Goal: Information Seeking & Learning: Learn about a topic

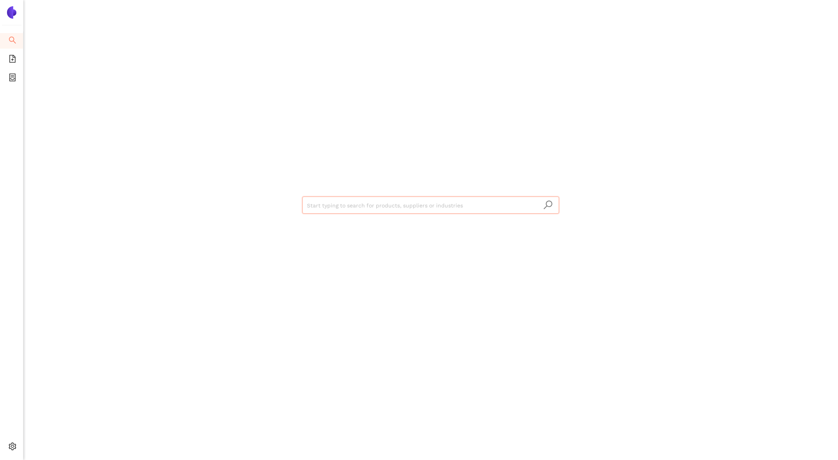
type input "d6e95678-dcf4-40f5-aaca-7364f45658db"
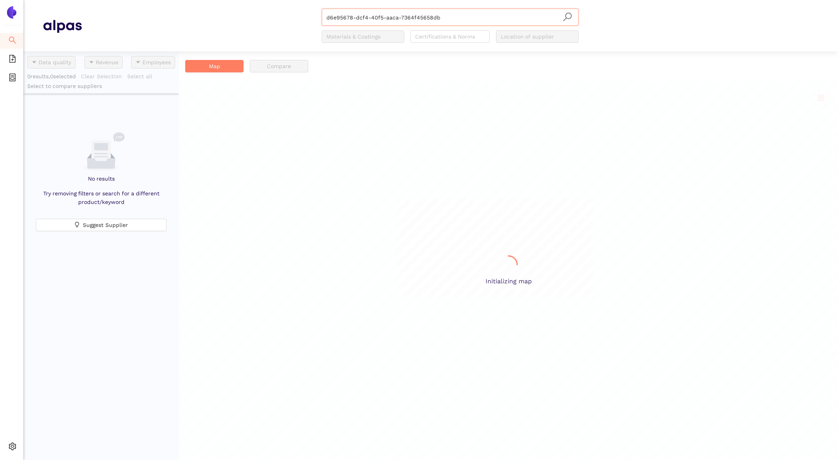
scroll to position [408, 156]
click at [14, 444] on icon "setting" at bounding box center [12, 446] width 7 height 8
click at [63, 390] on span "Internal Area" at bounding box center [56, 390] width 35 height 6
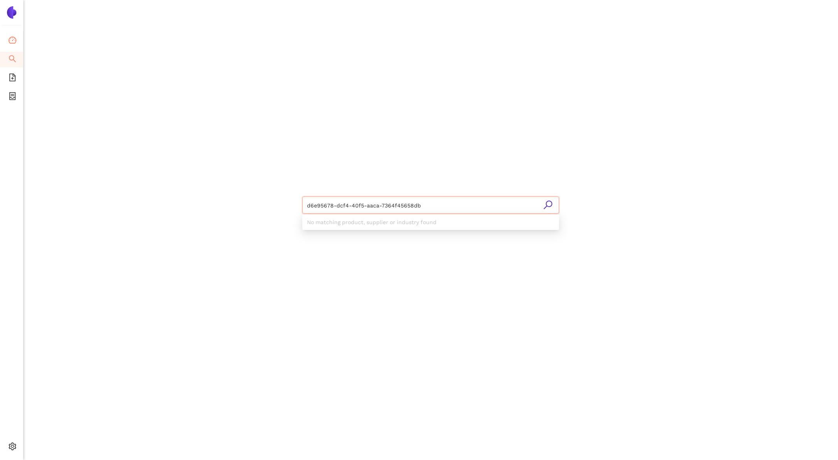
type input "d6e95678-dcf4-40f5-aaca-7364f45658db"
click at [19, 35] on li "Dashboard" at bounding box center [11, 41] width 23 height 16
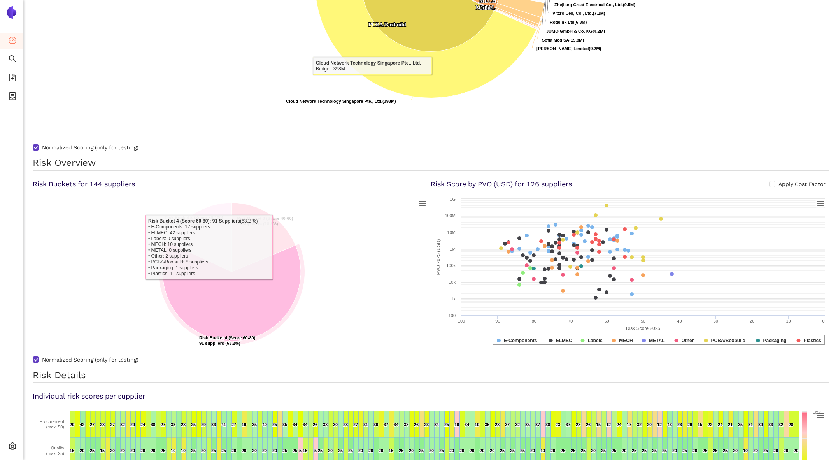
scroll to position [239, 0]
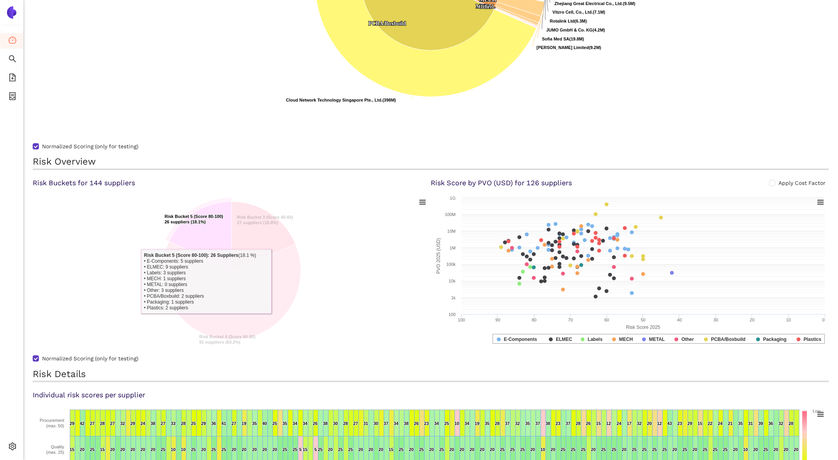
click at [205, 241] on icon at bounding box center [200, 236] width 63 height 69
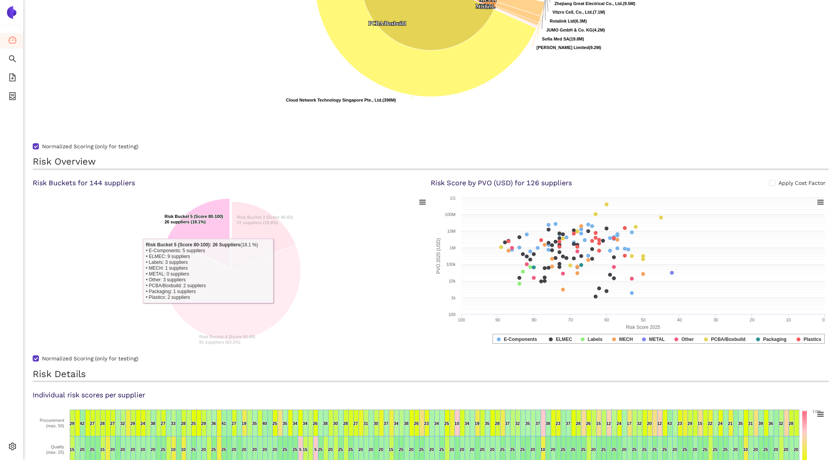
click at [209, 230] on icon at bounding box center [198, 232] width 63 height 69
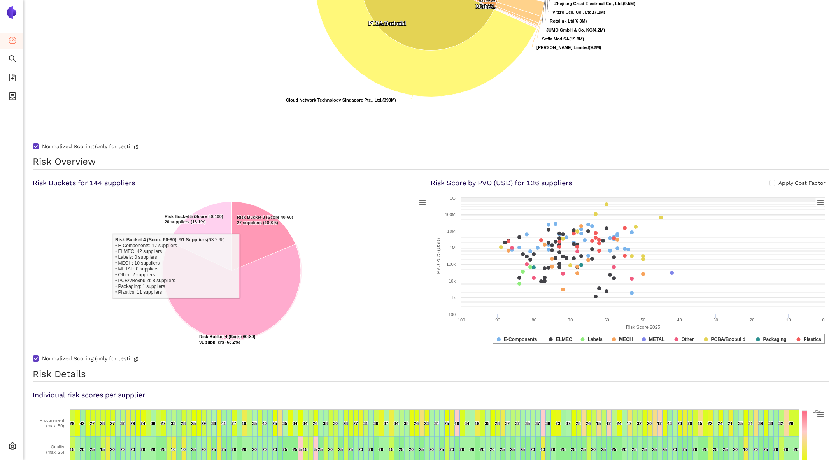
scroll to position [350, 0]
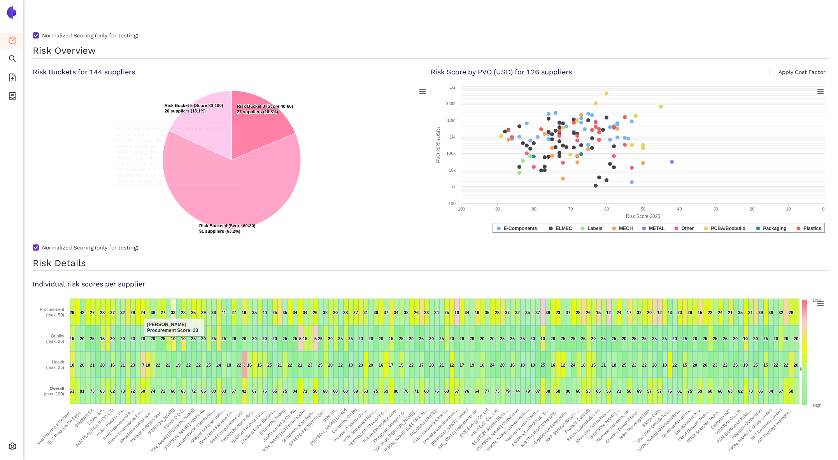
click at [171, 321] on icon at bounding box center [173, 312] width 5 height 26
click at [169, 311] on icon at bounding box center [168, 312] width 5 height 26
click at [170, 414] on text "[PERSON_NAME]" at bounding box center [161, 421] width 28 height 28
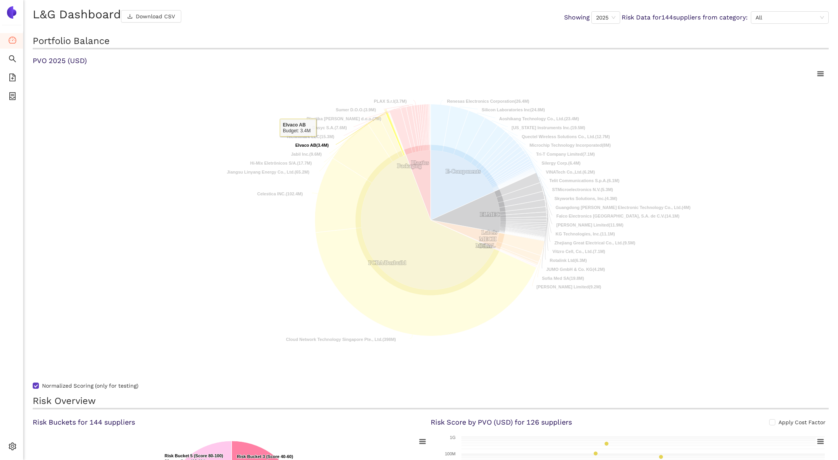
click at [298, 140] on rect at bounding box center [431, 220] width 796 height 311
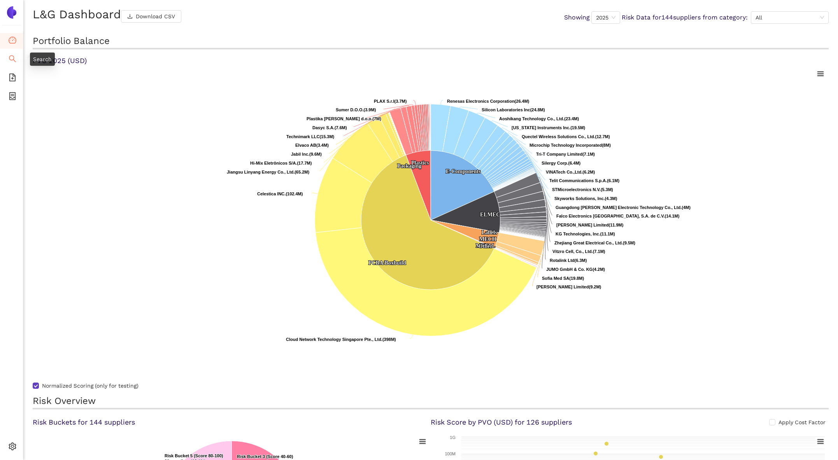
click at [10, 58] on icon "search" at bounding box center [13, 59] width 8 height 8
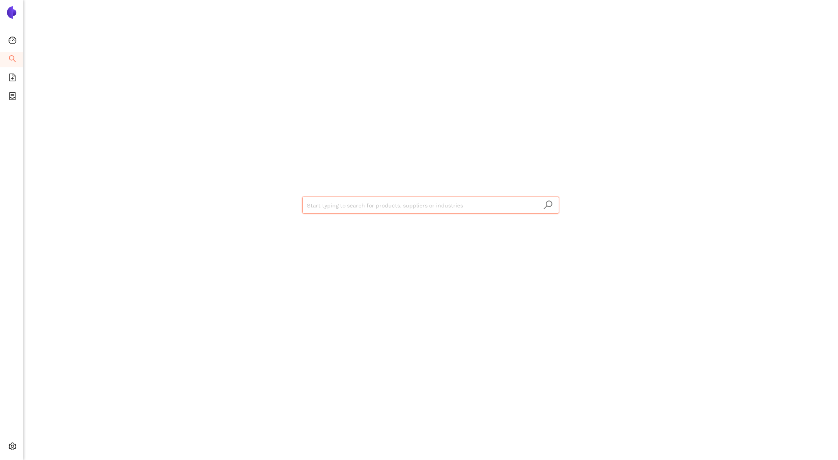
click at [322, 201] on input "search" at bounding box center [430, 205] width 247 height 17
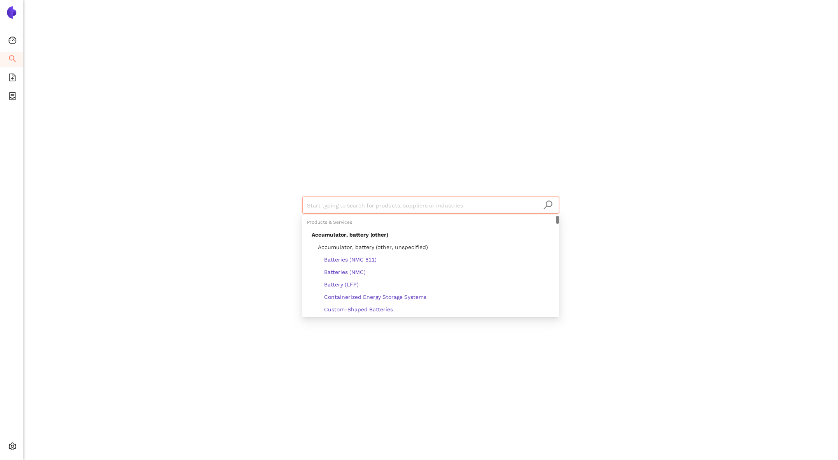
type input "d6e95678-dcf4-40f5-aaca-7364f45658db"
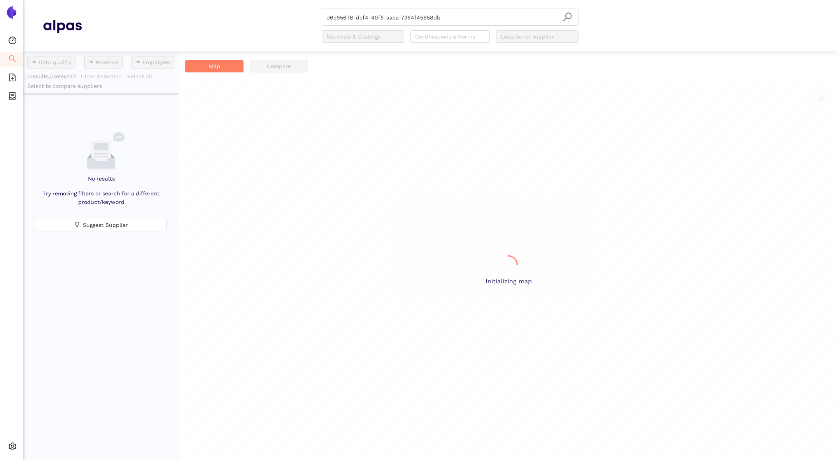
scroll to position [408, 156]
click at [406, 21] on input "d6e95678-dcf4-40f5-aaca-7364f45658db" at bounding box center [449, 17] width 247 height 17
paste input "Local supplier for Heat business in [GEOGRAPHIC_DATA]. They provide ODM PSU pos…"
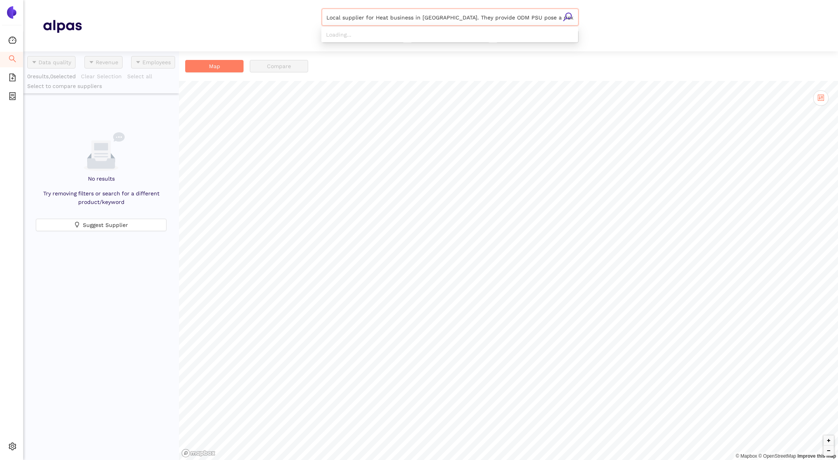
scroll to position [0, 182]
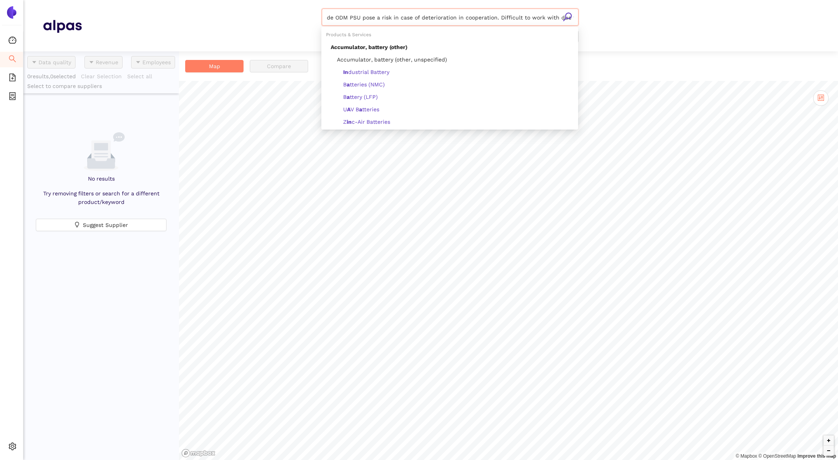
type input "Local supplier for Heat business in [GEOGRAPHIC_DATA]. They provide ODM PSU pos…"
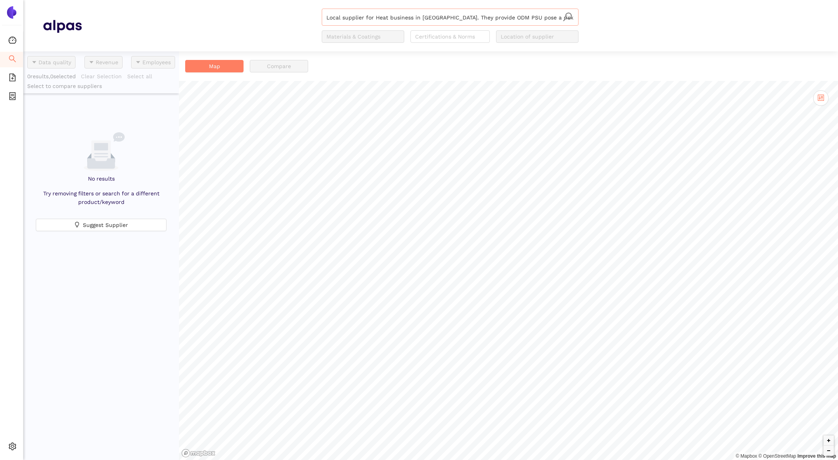
click at [536, 16] on input "Local supplier for Heat business in [GEOGRAPHIC_DATA]. They provide ODM PSU pos…" at bounding box center [449, 17] width 247 height 17
click at [421, 14] on input "Local supplier for Heat business in [GEOGRAPHIC_DATA]. They provide ODM PSU pos…" at bounding box center [449, 17] width 247 height 17
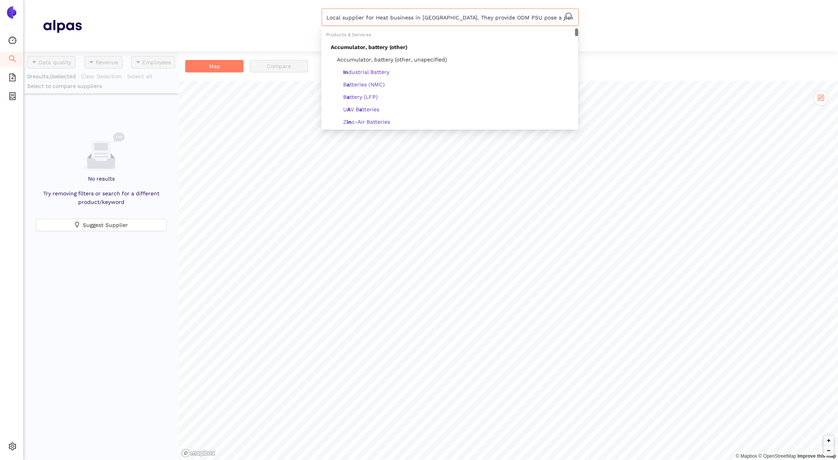
click at [421, 14] on input "Local supplier for Heat business in [GEOGRAPHIC_DATA]. They provide ODM PSU pos…" at bounding box center [449, 17] width 247 height 17
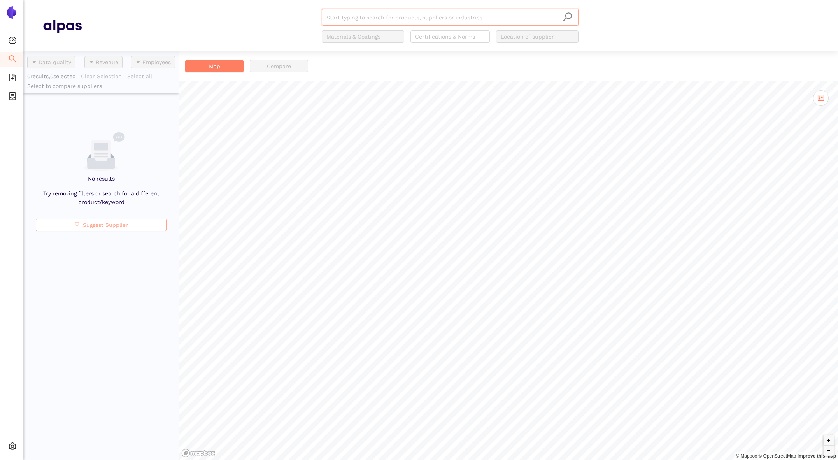
click at [101, 225] on span "Suggest Supplier" at bounding box center [105, 225] width 45 height 9
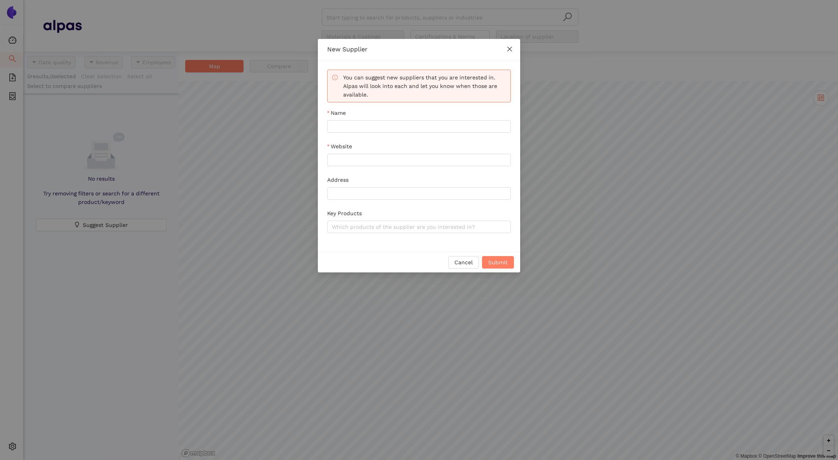
click at [506, 47] on icon "close" at bounding box center [509, 49] width 6 height 6
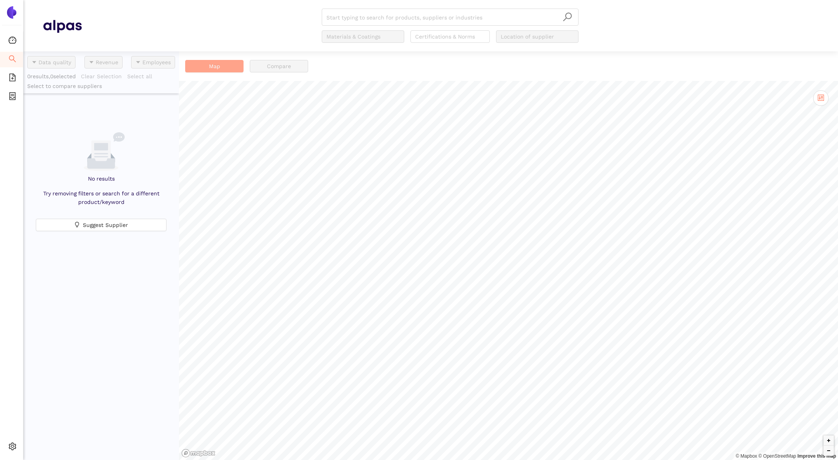
click at [207, 66] on button "Map" at bounding box center [214, 66] width 58 height 12
click at [14, 98] on icon "container" at bounding box center [13, 96] width 8 height 8
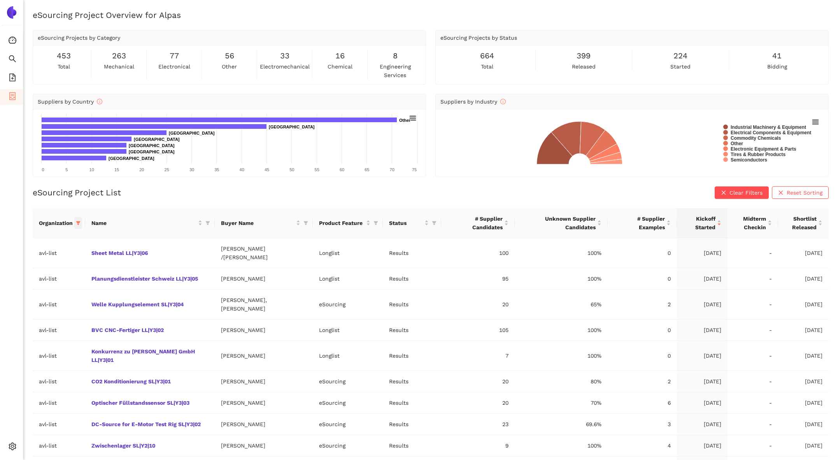
click at [79, 221] on icon "filter" at bounding box center [78, 223] width 4 height 4
click at [20, 356] on span "Reset" at bounding box center [18, 358] width 15 height 9
checkbox input "false"
click at [38, 234] on input "text" at bounding box center [54, 238] width 68 height 9
type input "land"
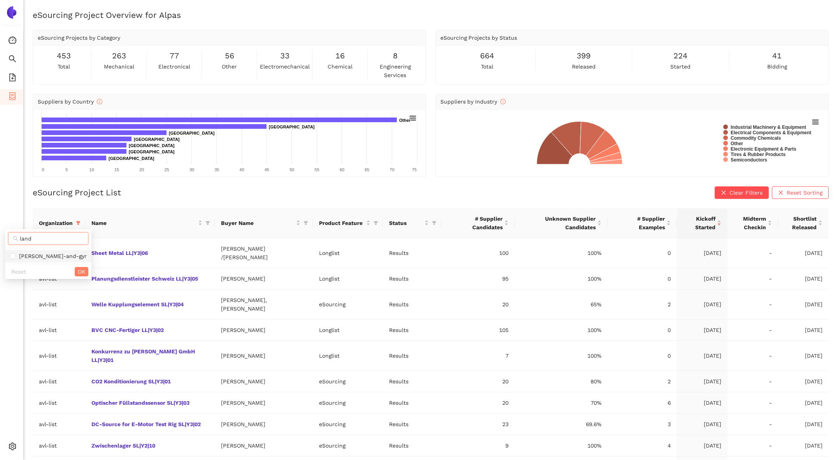
click at [39, 255] on span "[PERSON_NAME]-and-gyr" at bounding box center [51, 256] width 71 height 6
checkbox input "true"
click at [78, 269] on span "OK" at bounding box center [81, 271] width 7 height 9
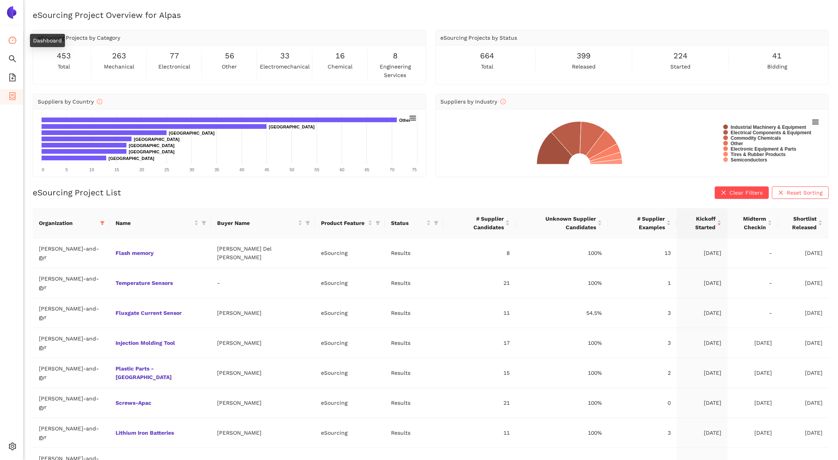
click at [14, 37] on icon "dashboard" at bounding box center [13, 40] width 8 height 8
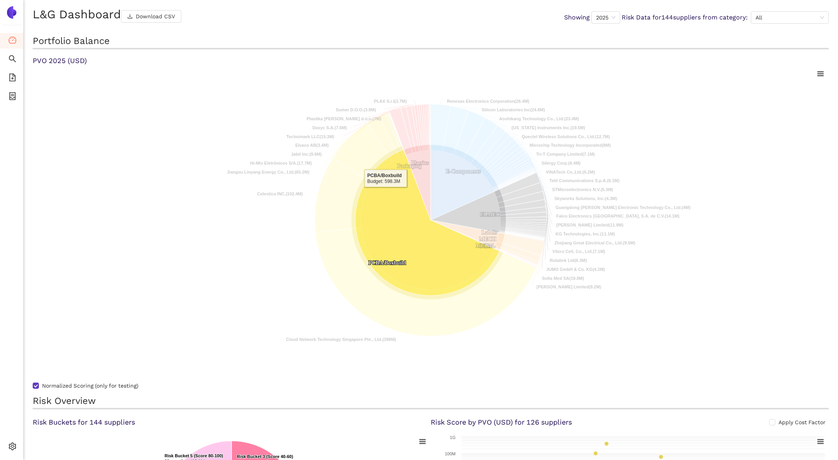
click at [386, 193] on icon at bounding box center [427, 223] width 144 height 146
click at [382, 262] on text "PCBA/Boxbuild ​ PCBA/Boxbuild" at bounding box center [387, 263] width 38 height 6
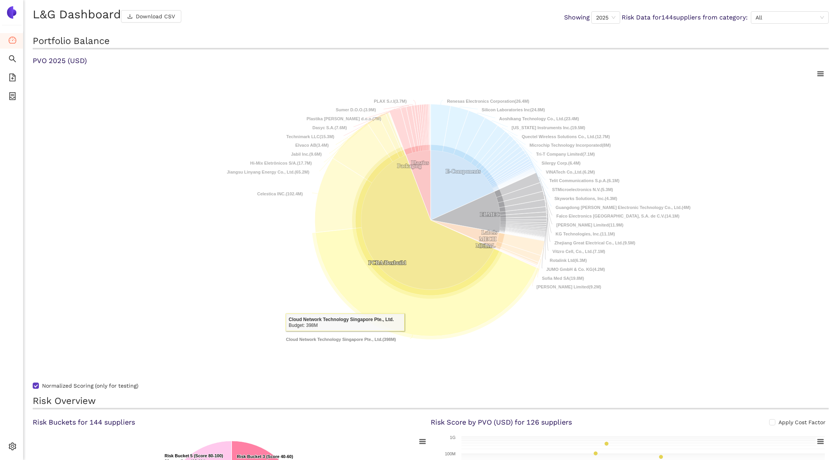
click at [332, 348] on rect at bounding box center [431, 220] width 796 height 311
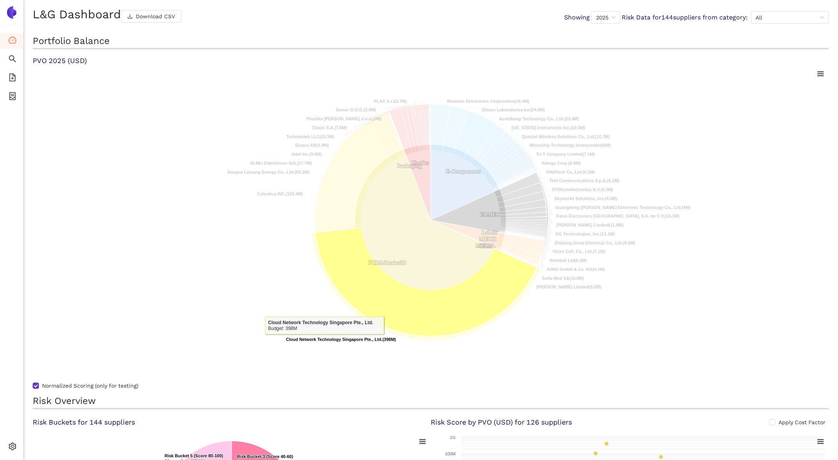
click at [324, 340] on tspan "Cloud Network Technology Singapore Pte., Ltd." at bounding box center [334, 339] width 96 height 5
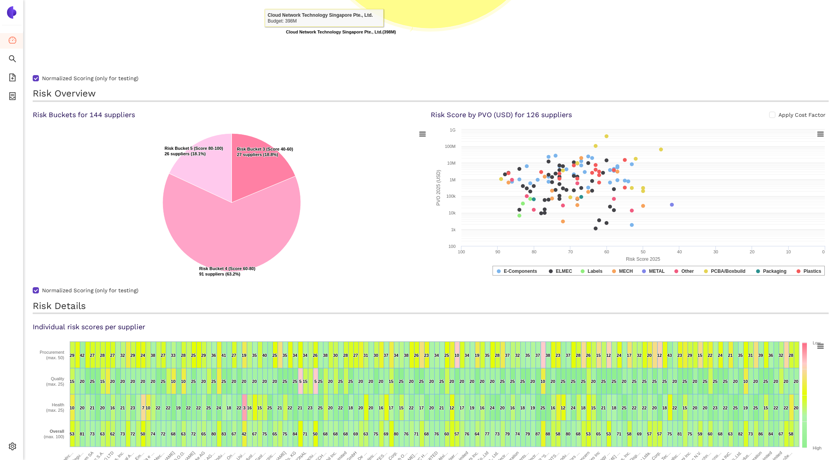
scroll to position [350, 0]
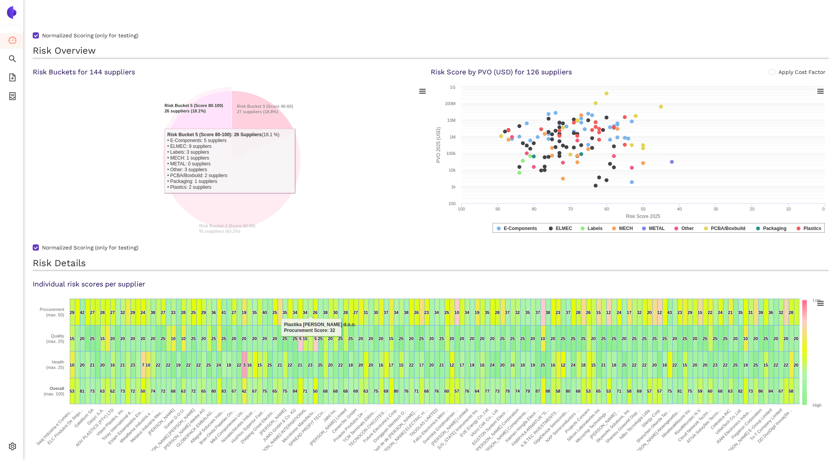
click at [212, 115] on icon at bounding box center [200, 125] width 63 height 69
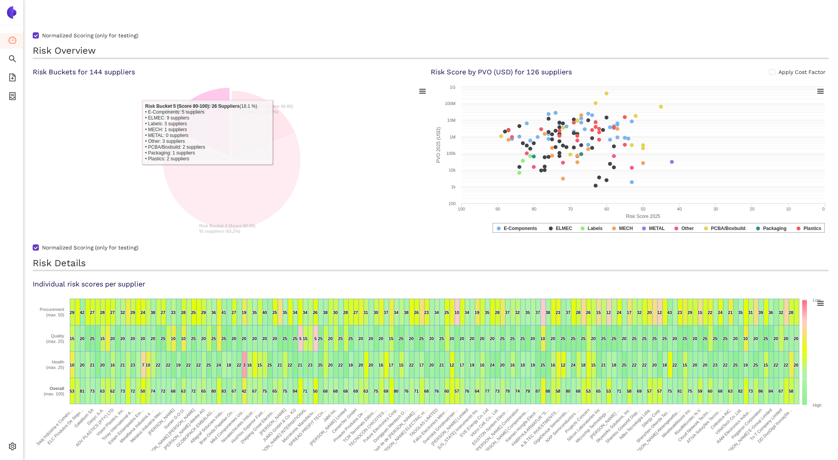
click at [207, 94] on icon at bounding box center [198, 122] width 63 height 69
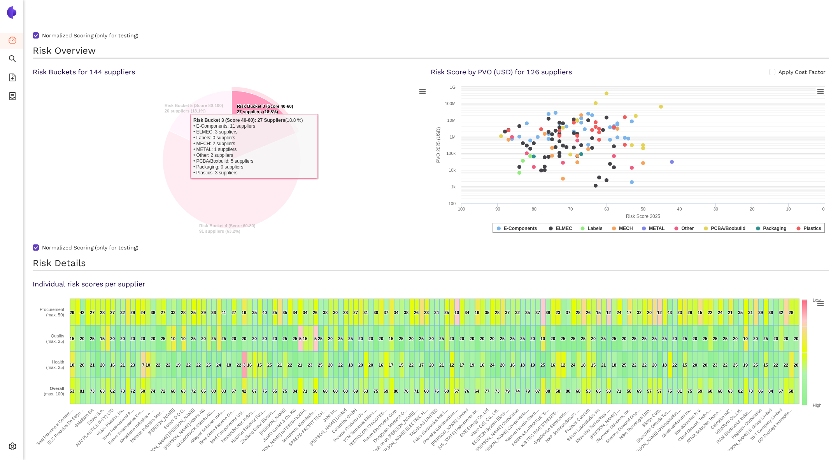
click at [256, 108] on tspan "Risk Bucket 3 (Score 40-60)" at bounding box center [265, 106] width 56 height 5
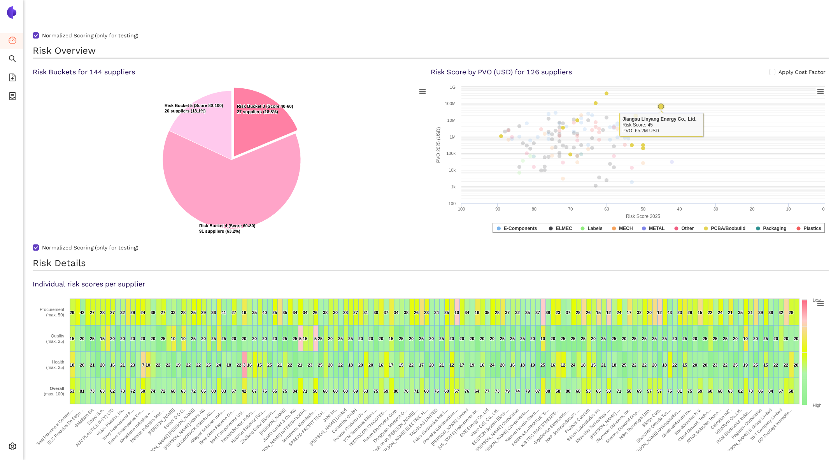
click at [659, 104] on icon at bounding box center [661, 107] width 8 height 8
click at [640, 104] on rect at bounding box center [630, 161] width 398 height 156
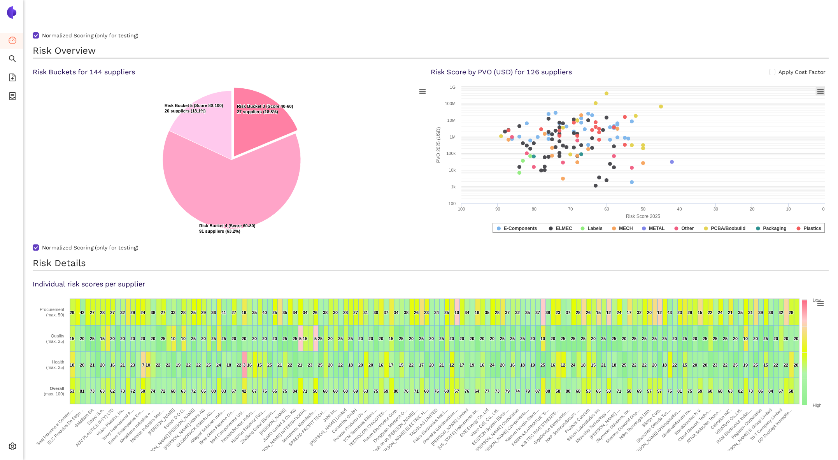
click at [822, 90] on rect at bounding box center [820, 91] width 9 height 9
click at [822, 90] on div "View in full screen Print chart Download PNG image Download JPEG image Download…" at bounding box center [791, 129] width 86 height 86
click at [10, 56] on icon "search" at bounding box center [12, 58] width 7 height 7
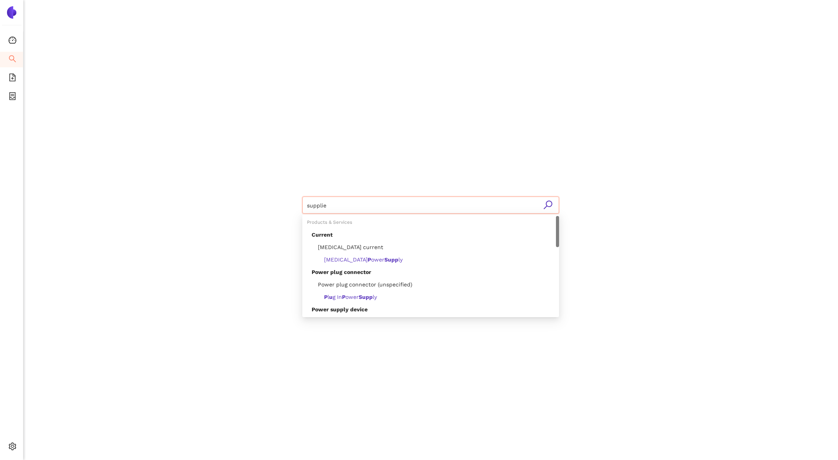
type input "supplier"
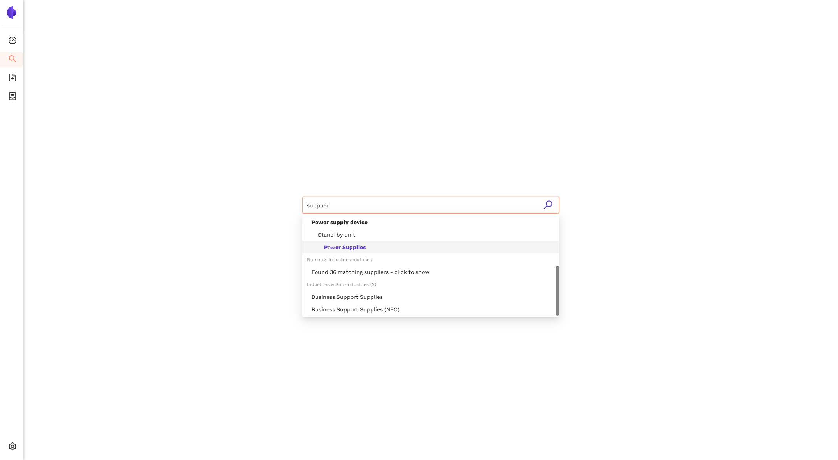
click at [372, 250] on div "P ow er Supplies" at bounding box center [433, 247] width 243 height 9
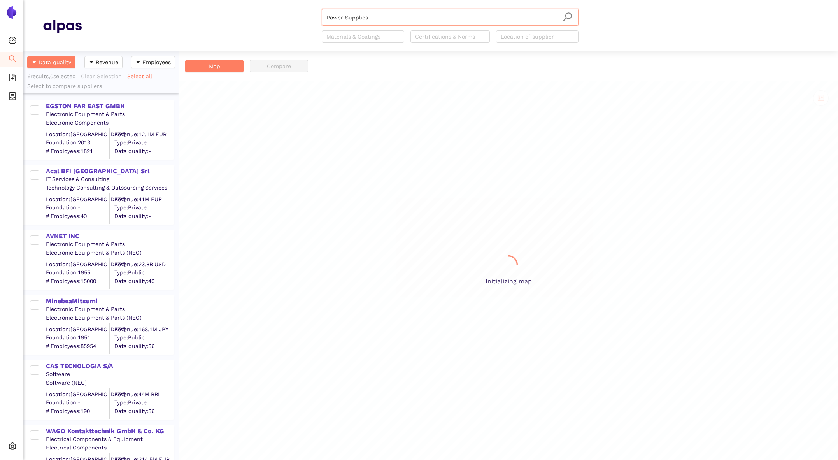
scroll to position [408, 156]
click at [113, 105] on div "EGSTON FAR EAST GMBH" at bounding box center [110, 106] width 128 height 9
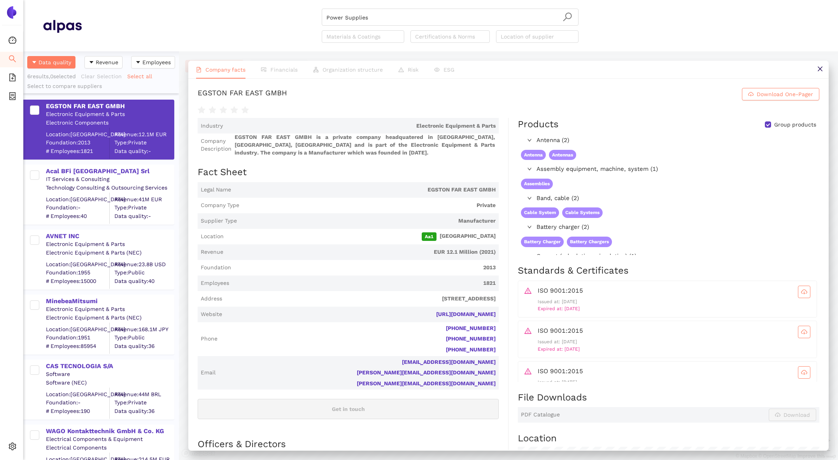
scroll to position [286, 0]
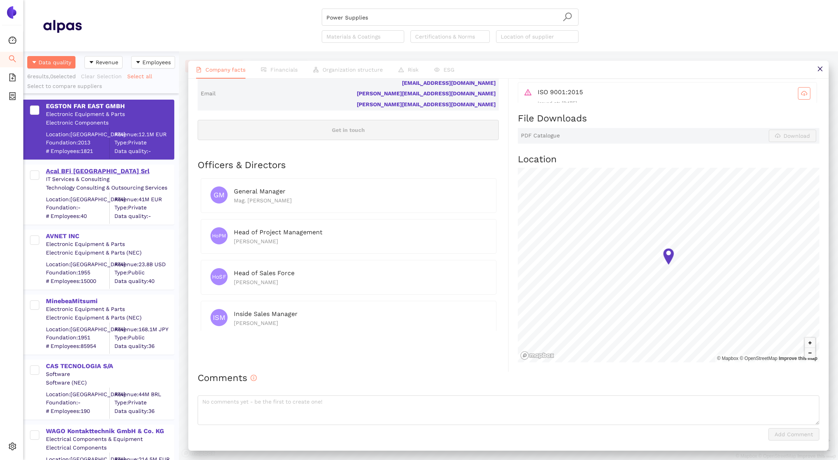
click at [73, 174] on div "Acal BFi [GEOGRAPHIC_DATA] Srl" at bounding box center [110, 171] width 128 height 9
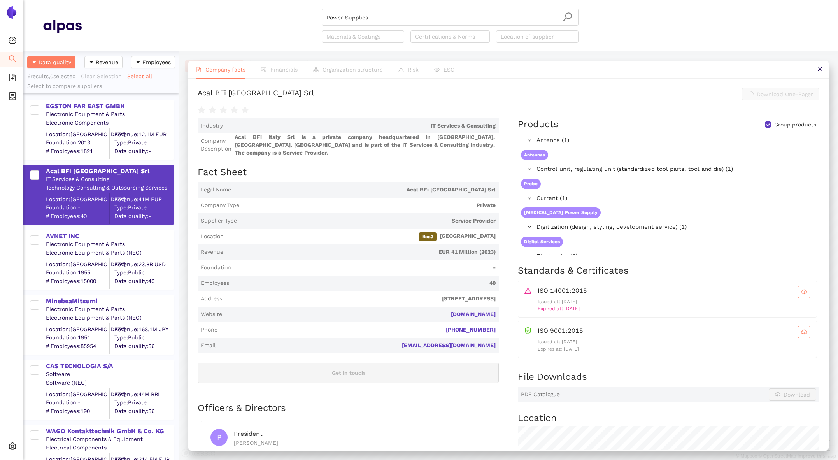
scroll to position [265, 0]
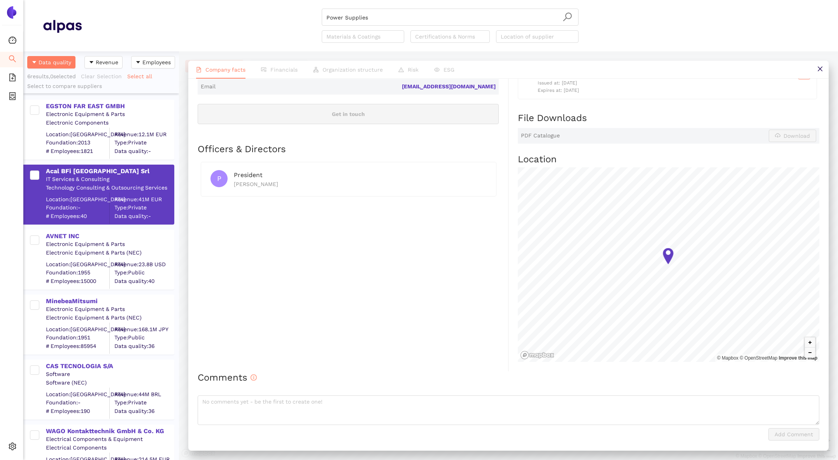
click at [58, 237] on div "AVNET INC" at bounding box center [110, 236] width 128 height 9
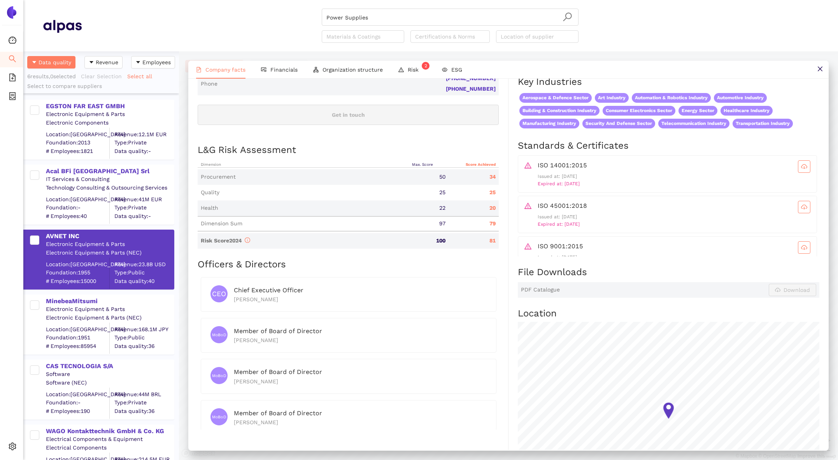
scroll to position [472, 0]
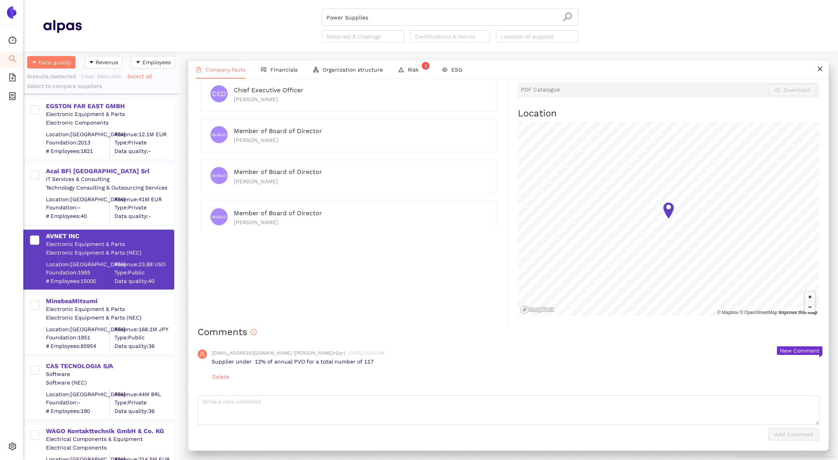
click at [72, 298] on div "MinebeaMitsumi" at bounding box center [110, 301] width 128 height 9
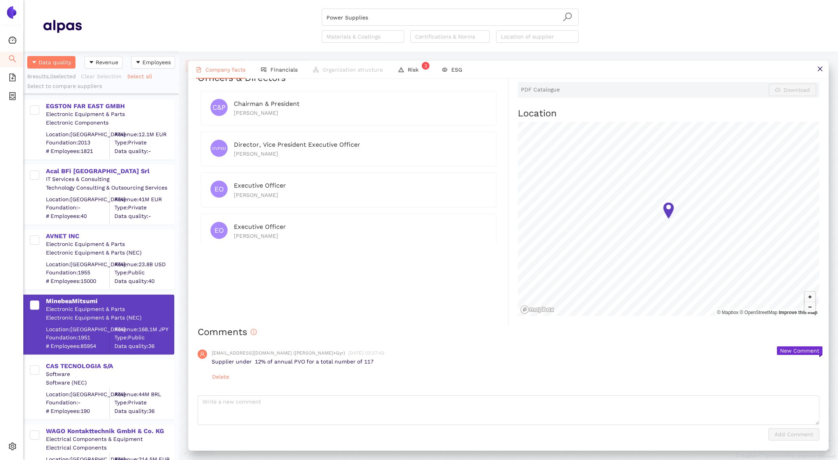
scroll to position [443, 0]
click at [84, 364] on div "CAS TECNOLOGIA S/A" at bounding box center [110, 366] width 128 height 9
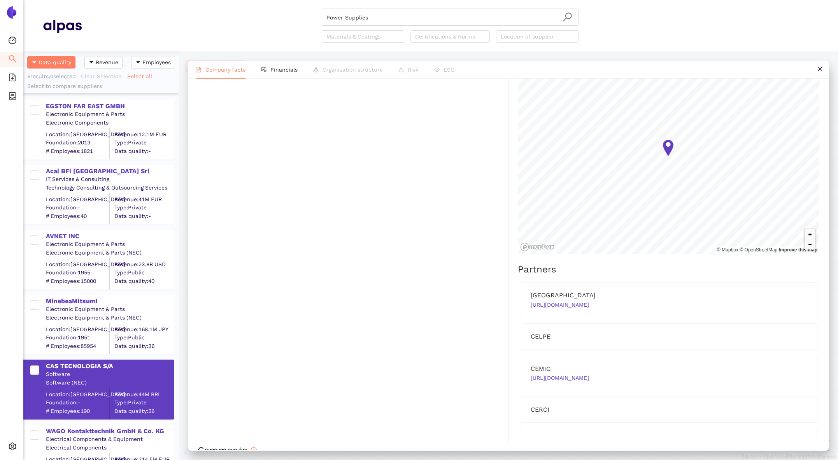
scroll to position [569, 0]
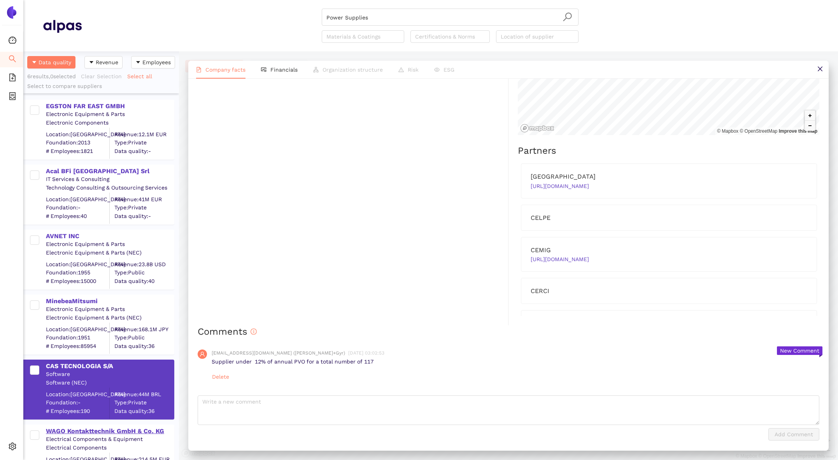
click at [95, 428] on div "WAGO Kontakttechnik GmbH & Co. KG" at bounding box center [110, 431] width 128 height 9
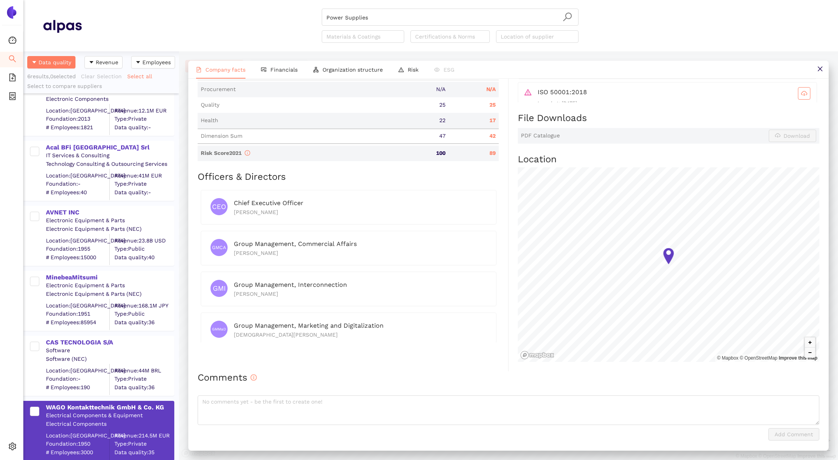
scroll to position [0, 0]
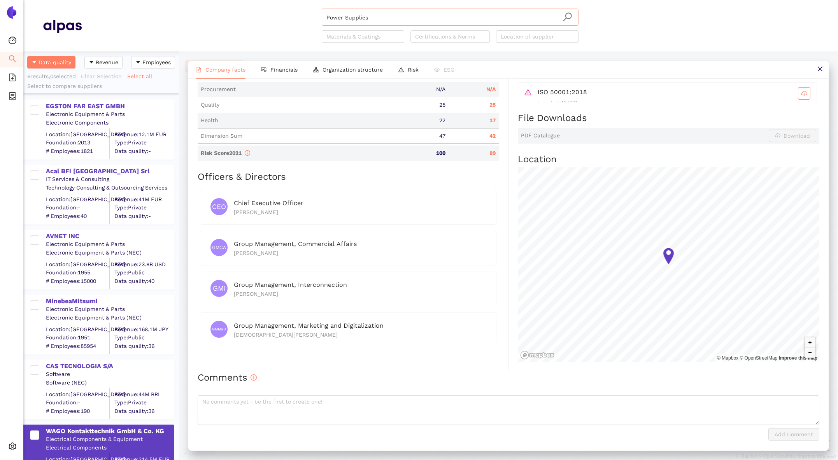
click at [480, 15] on input "Power Supplies" at bounding box center [449, 17] width 247 height 17
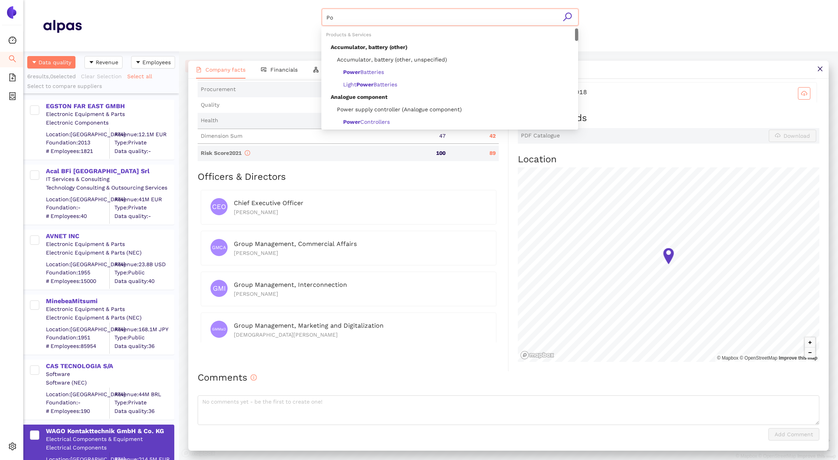
type input "P"
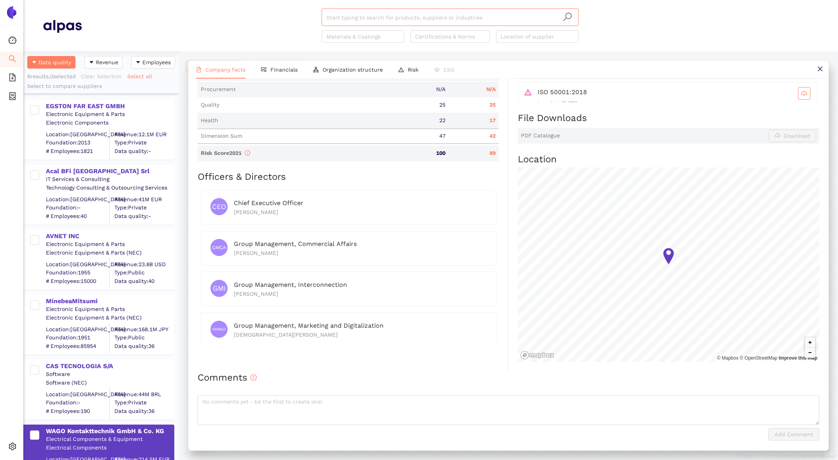
click at [463, 17] on input "search" at bounding box center [449, 17] width 247 height 17
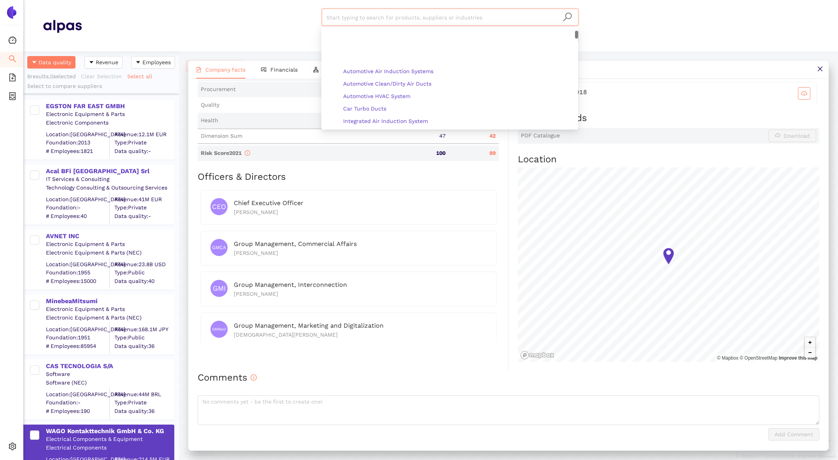
scroll to position [619, 0]
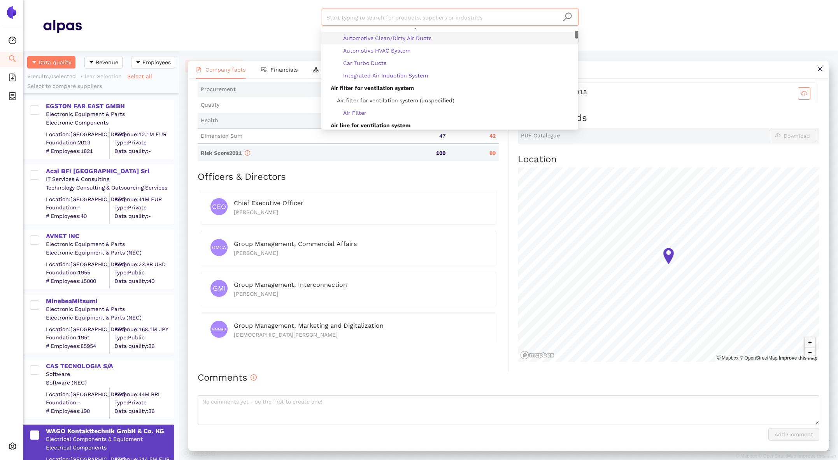
click at [643, 25] on div "Start typing to search for products, suppliers or industries Materials & Coatin…" at bounding box center [450, 26] width 737 height 34
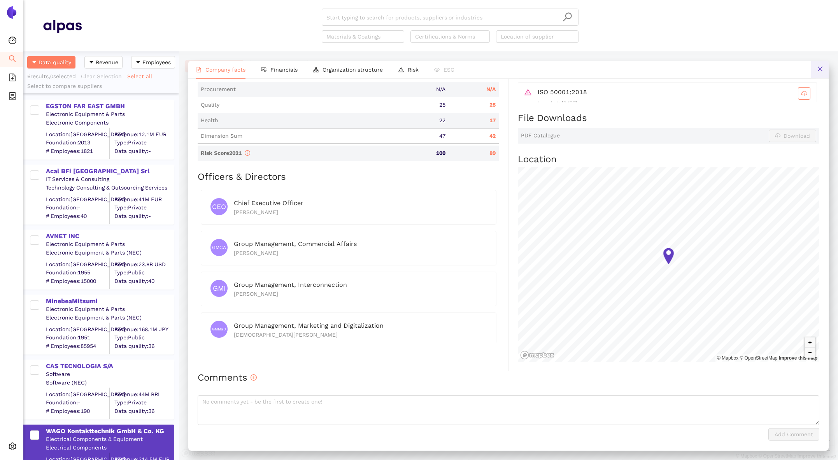
click at [823, 70] on button at bounding box center [820, 70] width 18 height 18
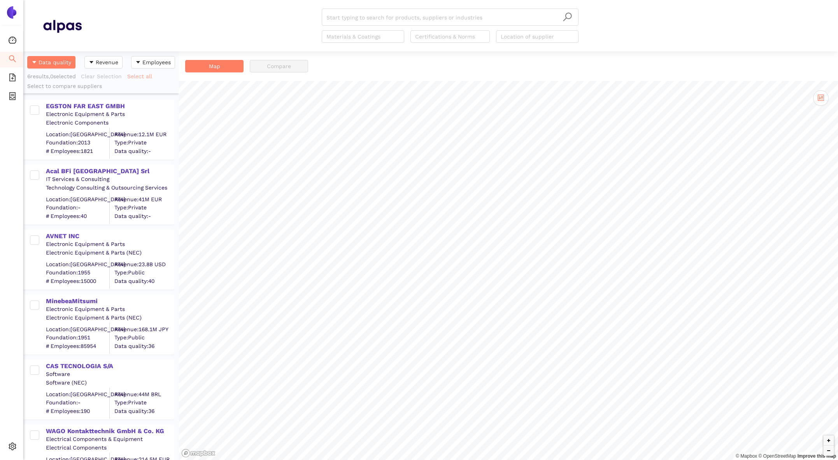
click at [146, 71] on button "Select all" at bounding box center [142, 76] width 30 height 12
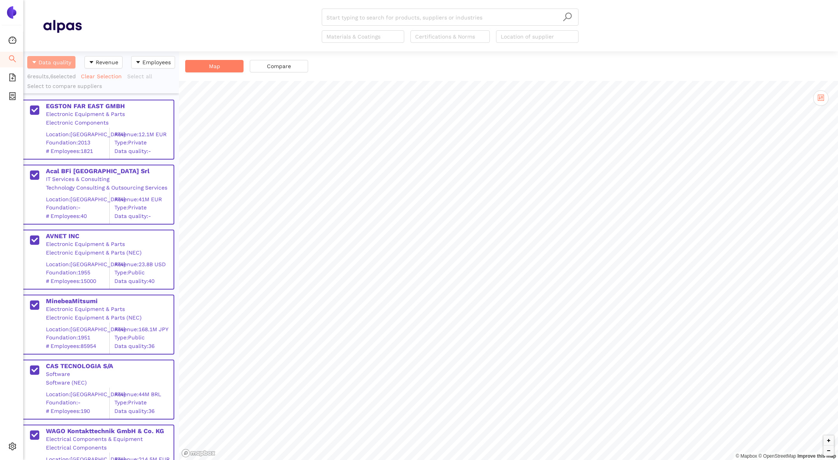
click at [47, 63] on span "Data quality" at bounding box center [55, 62] width 33 height 9
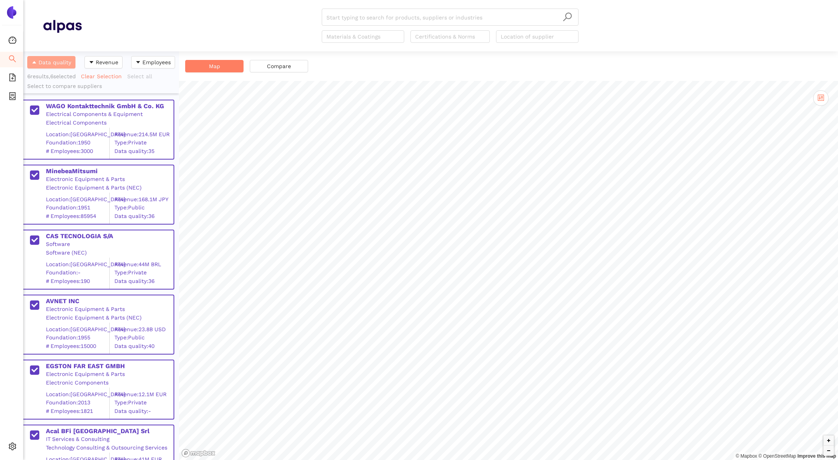
click at [47, 63] on span "Data quality" at bounding box center [55, 62] width 33 height 9
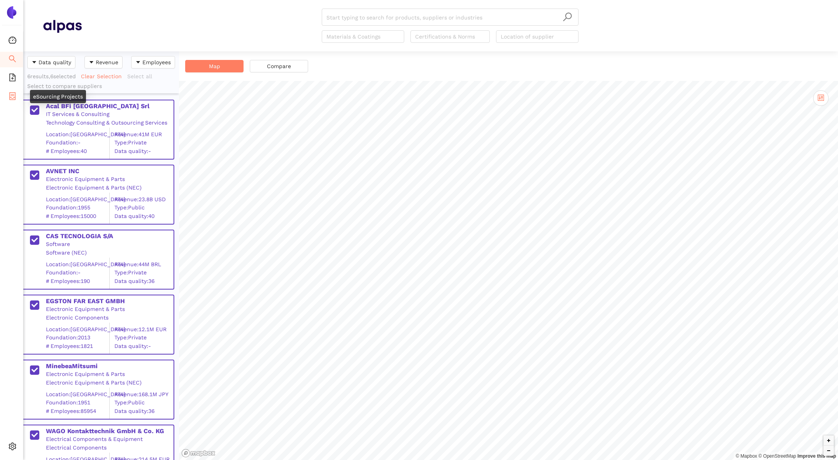
click at [15, 98] on icon "container" at bounding box center [12, 96] width 6 height 8
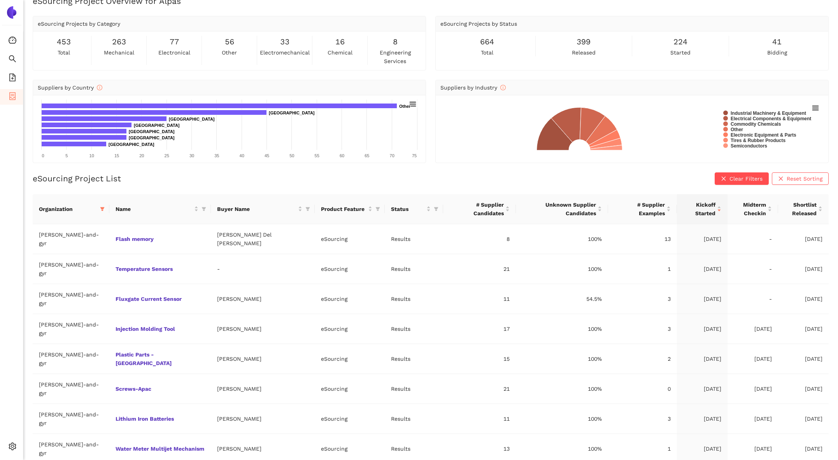
scroll to position [14, 0]
